Goal: Information Seeking & Learning: Learn about a topic

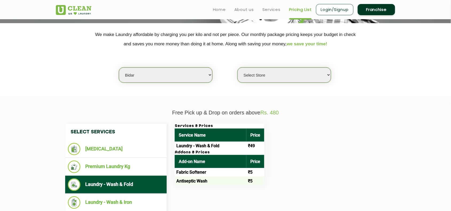
scroll to position [100, 0]
click at [172, 76] on select "Select city [GEOGRAPHIC_DATA] [GEOGRAPHIC_DATA] [GEOGRAPHIC_DATA] [GEOGRAPHIC_D…" at bounding box center [166, 75] width 94 height 15
drag, startPoint x: 91, startPoint y: 91, endPoint x: 99, endPoint y: 89, distance: 8.9
click at [91, 91] on section "We make Laundry affordable by charging you per kilo and not per piece. Our mont…" at bounding box center [225, 59] width 451 height 73
click at [158, 77] on select "Select city [GEOGRAPHIC_DATA] [GEOGRAPHIC_DATA] [GEOGRAPHIC_DATA] [GEOGRAPHIC_D…" at bounding box center [166, 75] width 94 height 15
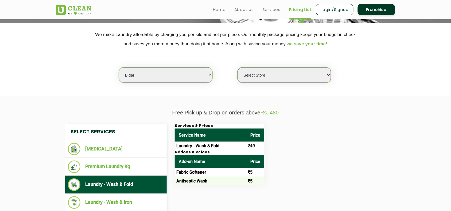
click at [154, 77] on select "Select city [GEOGRAPHIC_DATA] [GEOGRAPHIC_DATA] [GEOGRAPHIC_DATA] [GEOGRAPHIC_D…" at bounding box center [166, 75] width 94 height 15
drag, startPoint x: 90, startPoint y: 78, endPoint x: 97, endPoint y: 78, distance: 6.7
click at [90, 78] on div "Select city [GEOGRAPHIC_DATA] [GEOGRAPHIC_DATA] [GEOGRAPHIC_DATA] [GEOGRAPHIC_D…" at bounding box center [225, 66] width 347 height 34
click at [158, 78] on select "Select city [GEOGRAPHIC_DATA] [GEOGRAPHIC_DATA] [GEOGRAPHIC_DATA] [GEOGRAPHIC_D…" at bounding box center [166, 75] width 94 height 15
select select "60"
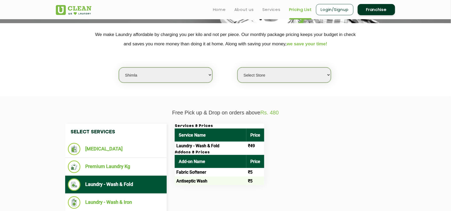
click at [119, 68] on select "Select city [GEOGRAPHIC_DATA] [GEOGRAPHIC_DATA] [GEOGRAPHIC_DATA] [GEOGRAPHIC_D…" at bounding box center [166, 75] width 94 height 15
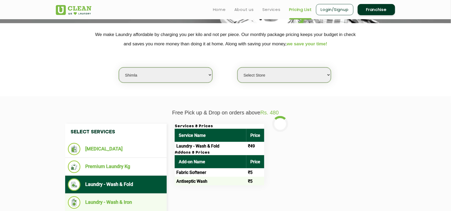
select select "0"
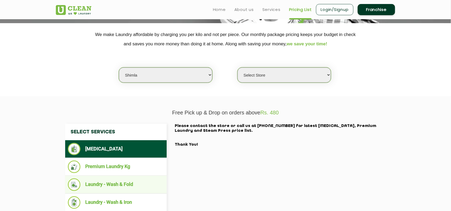
click at [119, 186] on li "Laundry - Wash & Fold" at bounding box center [116, 185] width 96 height 13
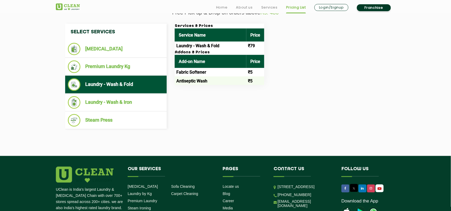
scroll to position [207, 0]
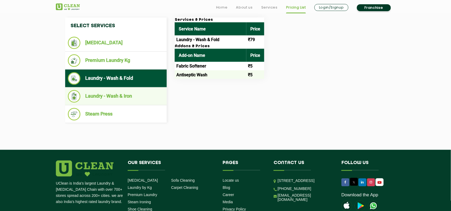
click at [128, 97] on li "Laundry - Wash & Iron" at bounding box center [116, 96] width 96 height 13
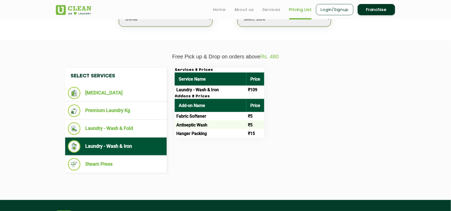
scroll to position [73, 0]
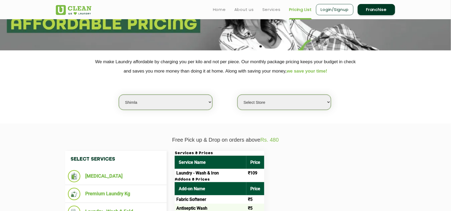
click at [265, 106] on select "Select Store [GEOGRAPHIC_DATA] [GEOGRAPHIC_DATA] UClean Kasumpti [GEOGRAPHIC_DA…" at bounding box center [285, 102] width 94 height 15
click at [334, 174] on div "Services & Prices Service Name Price Laundry - Wash & Iron ₹109 Addons & Prices…" at bounding box center [280, 186] width 219 height 70
click at [142, 100] on select "Select city [GEOGRAPHIC_DATA] [GEOGRAPHIC_DATA] [GEOGRAPHIC_DATA] [GEOGRAPHIC_D…" at bounding box center [166, 102] width 94 height 15
select select "168"
click at [119, 95] on select "Select city [GEOGRAPHIC_DATA] [GEOGRAPHIC_DATA] [GEOGRAPHIC_DATA] [GEOGRAPHIC_D…" at bounding box center [166, 102] width 94 height 15
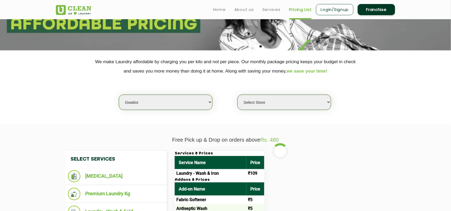
select select "0"
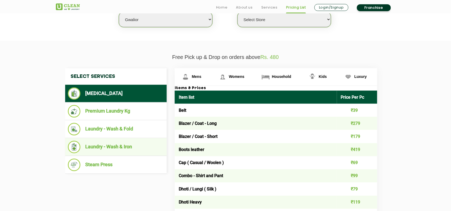
scroll to position [173, 0]
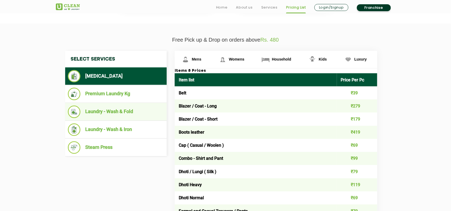
click at [118, 108] on li "Laundry - Wash & Fold" at bounding box center [116, 112] width 96 height 13
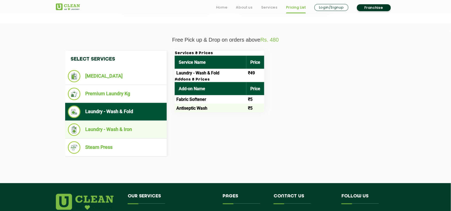
click at [125, 126] on li "Laundry - Wash & Iron" at bounding box center [116, 130] width 96 height 13
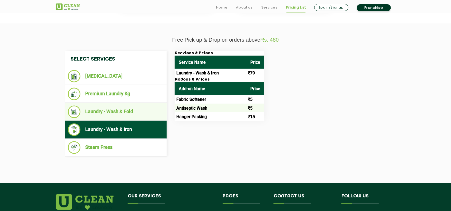
click at [138, 109] on li "Laundry - Wash & Fold" at bounding box center [116, 112] width 96 height 13
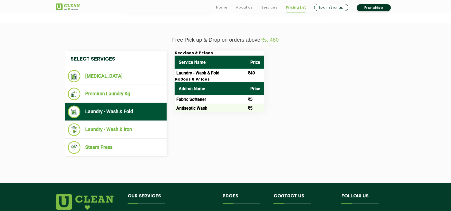
click at [187, 131] on div "Select Services [MEDICAL_DATA] Premium Laundry Kg Laundry - Wash & Fold Laundry…" at bounding box center [225, 104] width 329 height 106
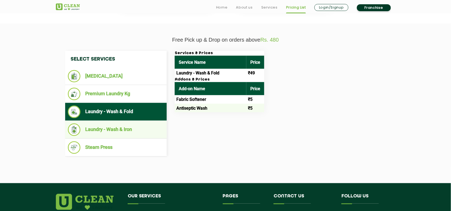
click at [121, 124] on li "Laundry - Wash & Iron" at bounding box center [116, 130] width 96 height 13
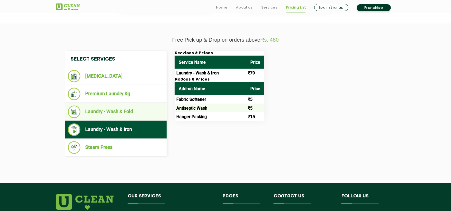
click at [123, 109] on li "Laundry - Wash & Fold" at bounding box center [116, 112] width 96 height 13
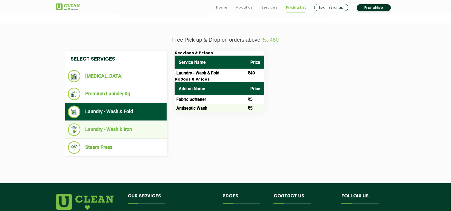
click at [132, 130] on li "Laundry - Wash & Iron" at bounding box center [116, 130] width 96 height 13
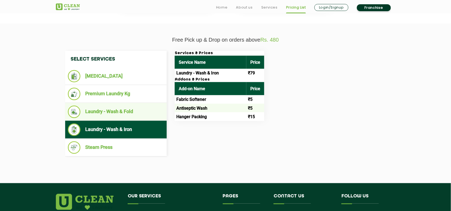
click at [137, 111] on li "Laundry - Wash & Fold" at bounding box center [116, 112] width 96 height 13
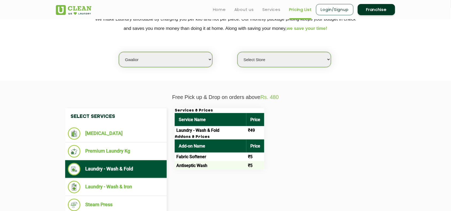
scroll to position [73, 0]
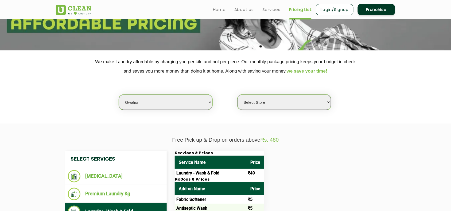
click at [150, 102] on select "Select city [GEOGRAPHIC_DATA] [GEOGRAPHIC_DATA] [GEOGRAPHIC_DATA] [GEOGRAPHIC_D…" at bounding box center [166, 102] width 94 height 15
select select "114"
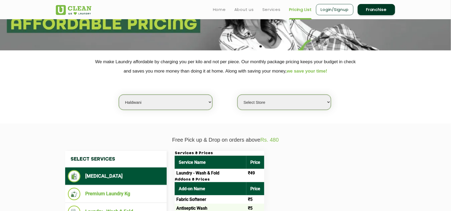
click at [137, 130] on section "Free Pick up & Drop on orders above Rs. 480 Select Services [MEDICAL_DATA] Prem…" at bounding box center [225, 204] width 451 height 160
select select "0"
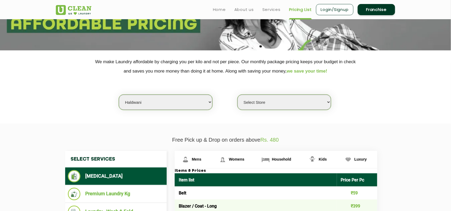
click at [138, 105] on select "Select city [GEOGRAPHIC_DATA] [GEOGRAPHIC_DATA] [GEOGRAPHIC_DATA] [GEOGRAPHIC_D…" at bounding box center [166, 102] width 94 height 15
select select "6"
click at [119, 95] on select "Select city [GEOGRAPHIC_DATA] [GEOGRAPHIC_DATA] [GEOGRAPHIC_DATA] [GEOGRAPHIC_D…" at bounding box center [166, 102] width 94 height 15
select select "0"
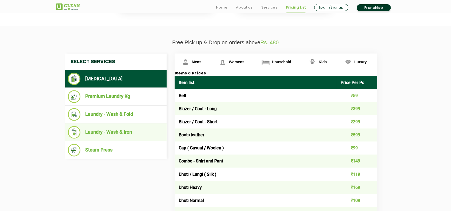
scroll to position [173, 0]
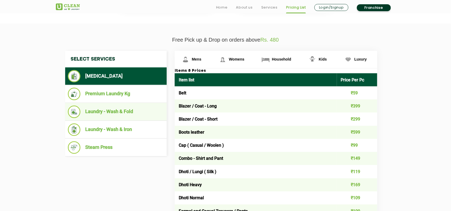
click at [123, 110] on li "Laundry - Wash & Fold" at bounding box center [116, 112] width 96 height 13
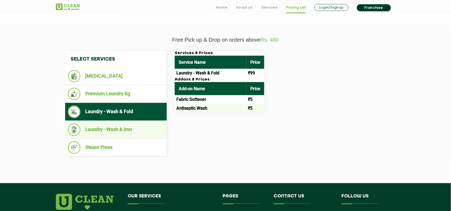
click at [122, 127] on li "Laundry - Wash & Iron" at bounding box center [116, 130] width 96 height 13
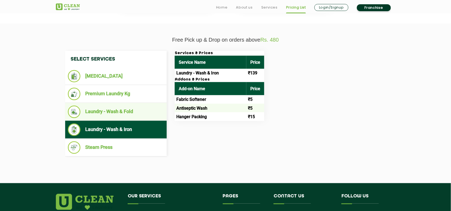
click at [122, 111] on li "Laundry - Wash & Fold" at bounding box center [116, 112] width 96 height 13
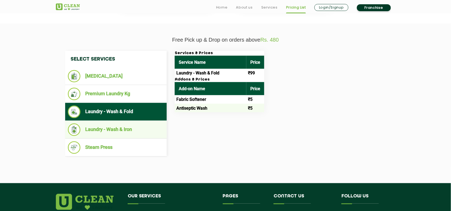
click at [125, 127] on li "Laundry - Wash & Iron" at bounding box center [116, 130] width 96 height 13
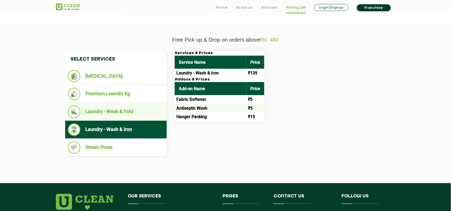
click at [126, 110] on li "Laundry - Wash & Fold" at bounding box center [116, 112] width 96 height 13
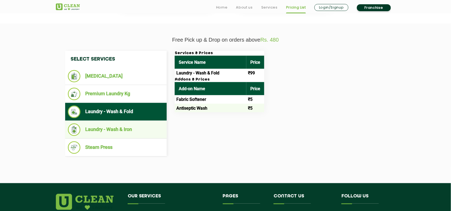
click at [132, 134] on li "Laundry - Wash & Iron" at bounding box center [116, 130] width 96 height 13
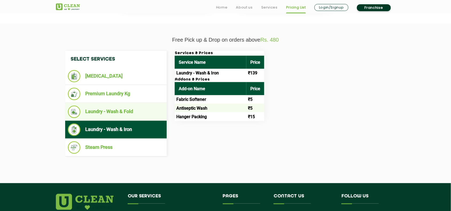
click at [134, 116] on li "Laundry - Wash & Fold" at bounding box center [116, 112] width 96 height 13
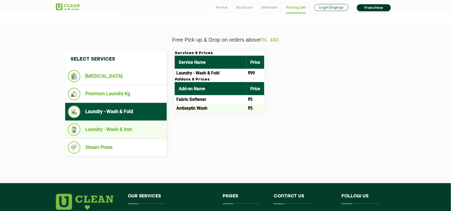
click at [137, 127] on li "Laundry - Wash & Iron" at bounding box center [116, 130] width 96 height 13
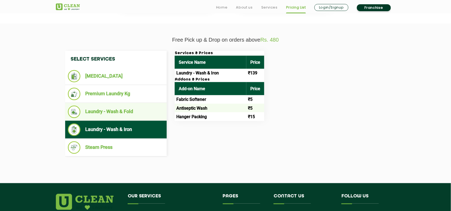
click at [137, 113] on li "Laundry - Wash & Fold" at bounding box center [116, 112] width 96 height 13
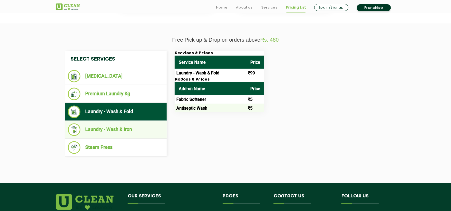
click at [140, 132] on li "Laundry - Wash & Iron" at bounding box center [116, 130] width 96 height 13
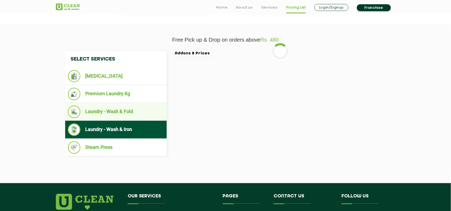
click at [138, 113] on li "Laundry - Wash & Fold" at bounding box center [116, 112] width 96 height 13
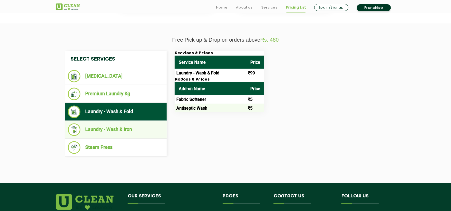
click at [133, 131] on li "Laundry - Wash & Iron" at bounding box center [116, 130] width 96 height 13
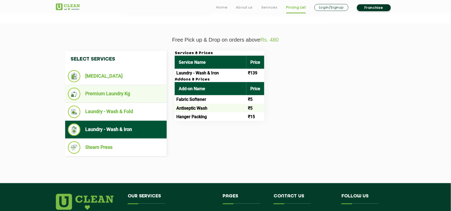
click at [118, 96] on li "Premium Laundry Kg" at bounding box center [116, 94] width 96 height 13
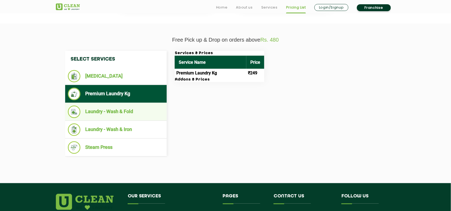
click at [123, 110] on li "Laundry - Wash & Fold" at bounding box center [116, 112] width 96 height 13
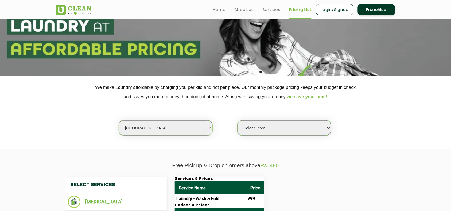
scroll to position [40, 0]
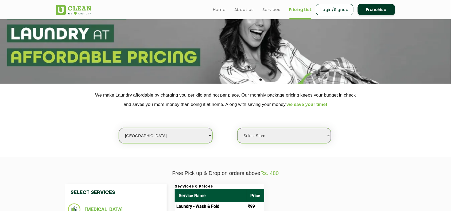
click at [147, 134] on select "Select city [GEOGRAPHIC_DATA] [GEOGRAPHIC_DATA] [GEOGRAPHIC_DATA] [GEOGRAPHIC_D…" at bounding box center [166, 135] width 94 height 15
select select "204"
click at [137, 154] on section "We make Laundry affordable by charging you per kilo and not per piece. Our mont…" at bounding box center [225, 120] width 451 height 73
click at [135, 137] on select "Select city [GEOGRAPHIC_DATA] [GEOGRAPHIC_DATA] [GEOGRAPHIC_DATA] [GEOGRAPHIC_D…" at bounding box center [166, 135] width 94 height 15
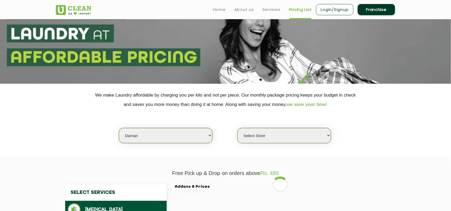
select select "0"
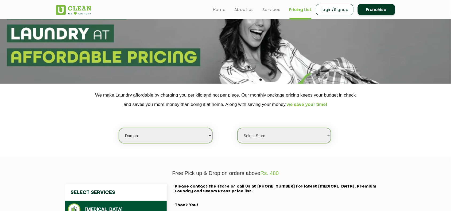
select select "81"
click at [119, 128] on select "Select city [GEOGRAPHIC_DATA] [GEOGRAPHIC_DATA] [GEOGRAPHIC_DATA] [GEOGRAPHIC_D…" at bounding box center [166, 135] width 94 height 15
select select "0"
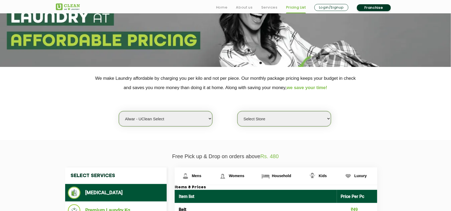
scroll to position [73, 0]
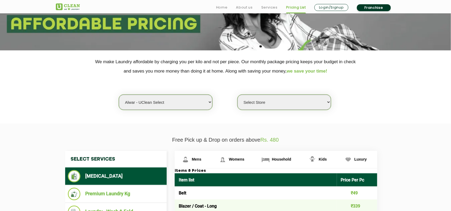
drag, startPoint x: 259, startPoint y: 98, endPoint x: 256, endPoint y: 100, distance: 4.3
click at [259, 98] on select "Select Store UClean Select Alwar" at bounding box center [285, 102] width 94 height 15
click at [377, 116] on section "We make Laundry affordable by charging you per kilo and not per piece. Our mont…" at bounding box center [225, 87] width 451 height 73
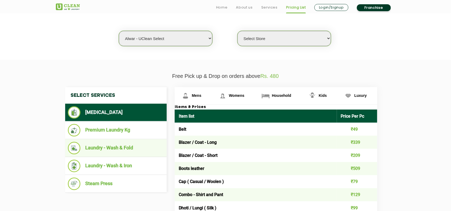
scroll to position [140, 0]
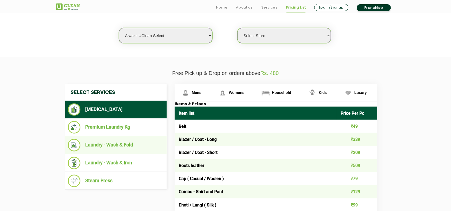
click at [124, 145] on li "Laundry - Wash & Fold" at bounding box center [116, 145] width 96 height 13
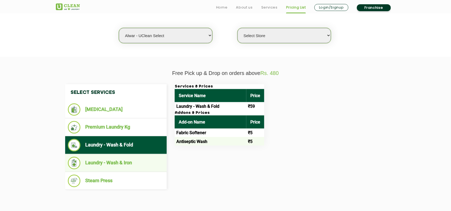
click at [122, 158] on li "Laundry - Wash & Iron" at bounding box center [116, 163] width 96 height 13
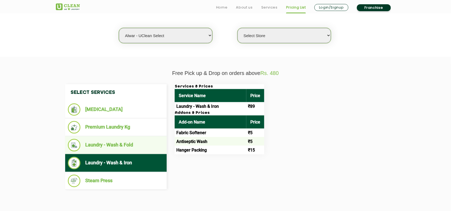
click at [128, 141] on li "Laundry - Wash & Fold" at bounding box center [116, 145] width 96 height 13
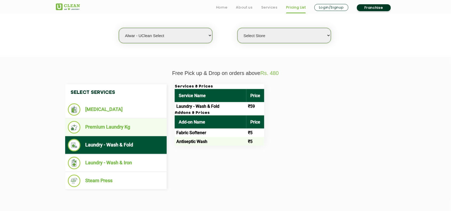
click at [129, 126] on li "Premium Laundry Kg" at bounding box center [116, 127] width 96 height 13
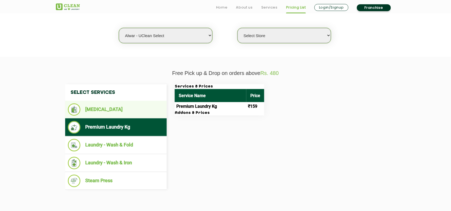
drag, startPoint x: 127, startPoint y: 110, endPoint x: 127, endPoint y: 117, distance: 6.7
click at [127, 110] on li "[MEDICAL_DATA]" at bounding box center [116, 110] width 96 height 12
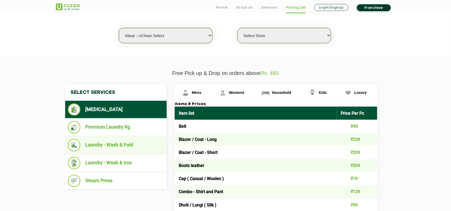
drag, startPoint x: 129, startPoint y: 133, endPoint x: 131, endPoint y: 141, distance: 8.6
click at [129, 133] on li "Premium Laundry Kg" at bounding box center [116, 127] width 96 height 13
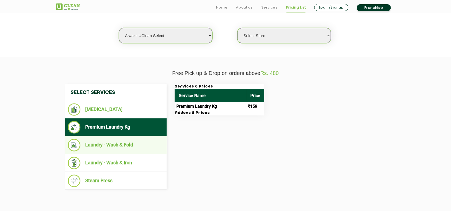
click at [132, 142] on li "Laundry - Wash & Fold" at bounding box center [116, 145] width 96 height 13
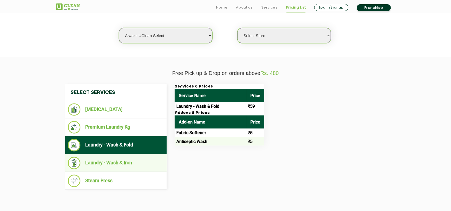
click at [127, 158] on li "Laundry - Wash & Iron" at bounding box center [116, 163] width 96 height 13
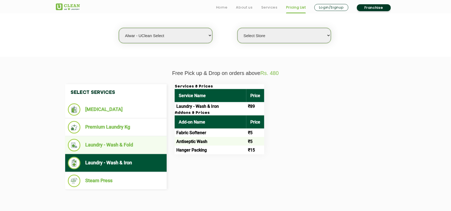
click at [130, 144] on li "Laundry - Wash & Fold" at bounding box center [116, 145] width 96 height 13
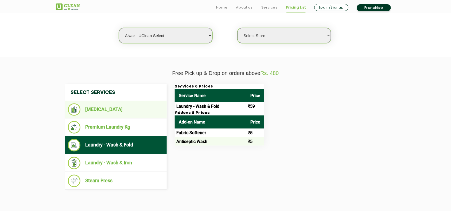
click at [104, 109] on li "[MEDICAL_DATA]" at bounding box center [116, 110] width 96 height 12
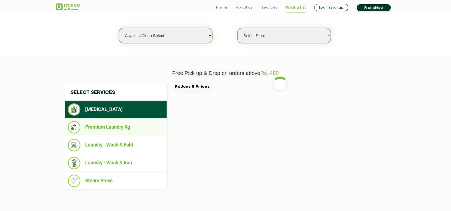
click at [109, 127] on li "Premium Laundry Kg" at bounding box center [116, 127] width 96 height 13
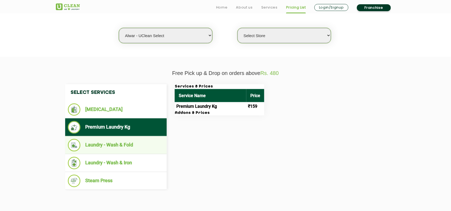
click at [132, 148] on li "Laundry - Wash & Fold" at bounding box center [116, 145] width 96 height 13
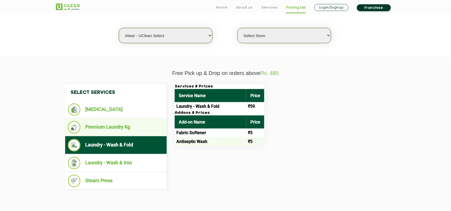
click at [130, 127] on li "Premium Laundry Kg" at bounding box center [116, 127] width 96 height 13
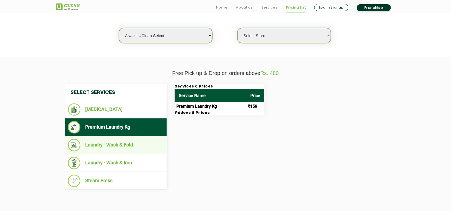
click at [122, 142] on li "Laundry - Wash & Fold" at bounding box center [116, 145] width 96 height 13
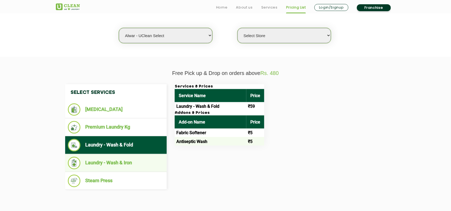
click at [127, 164] on li "Laundry - Wash & Iron" at bounding box center [116, 163] width 96 height 13
